Goal: Task Accomplishment & Management: Manage account settings

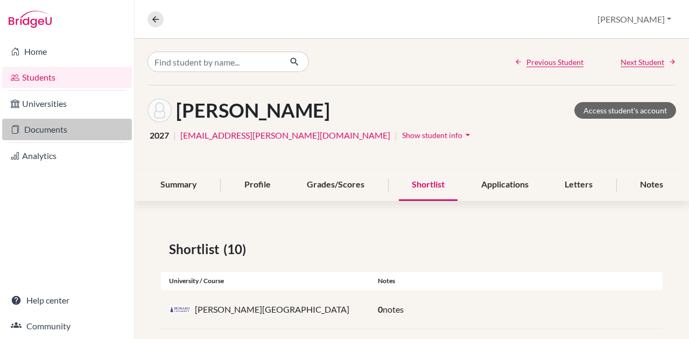
click at [43, 137] on link "Documents" at bounding box center [67, 130] width 130 height 22
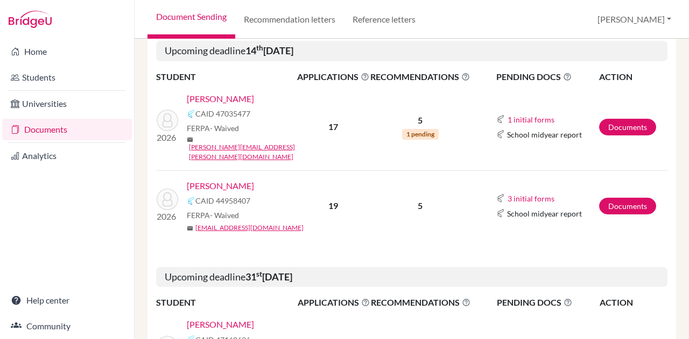
scroll to position [197, 0]
click at [228, 179] on link "[PERSON_NAME]" at bounding box center [220, 185] width 67 height 13
